Goal: Information Seeking & Learning: Learn about a topic

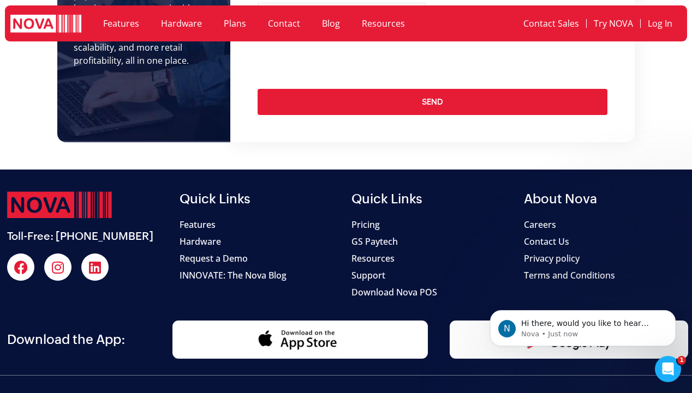
click at [366, 218] on span "Pricing" at bounding box center [365, 224] width 28 height 13
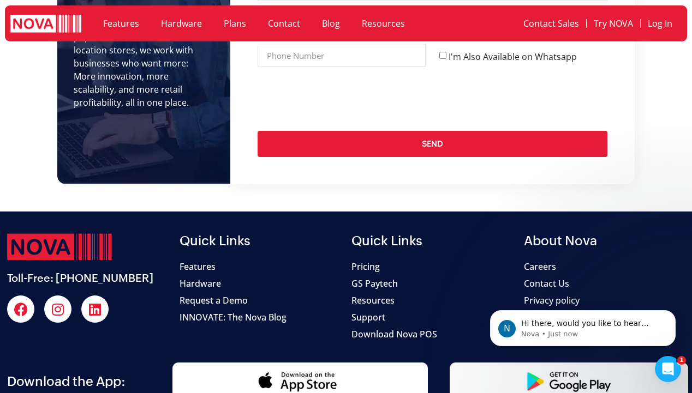
scroll to position [4089, 0]
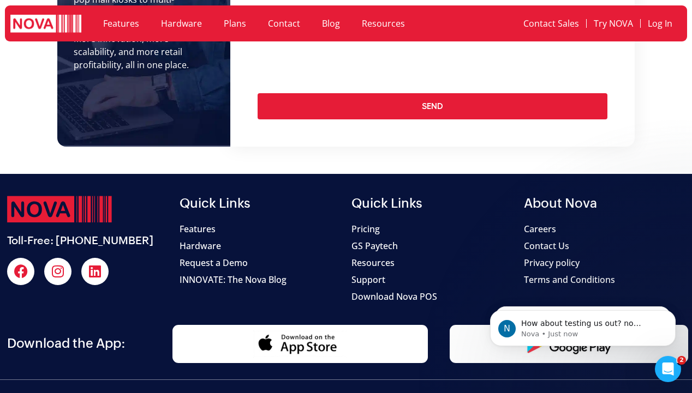
scroll to position [1869, 0]
